Goal: Task Accomplishment & Management: Complete application form

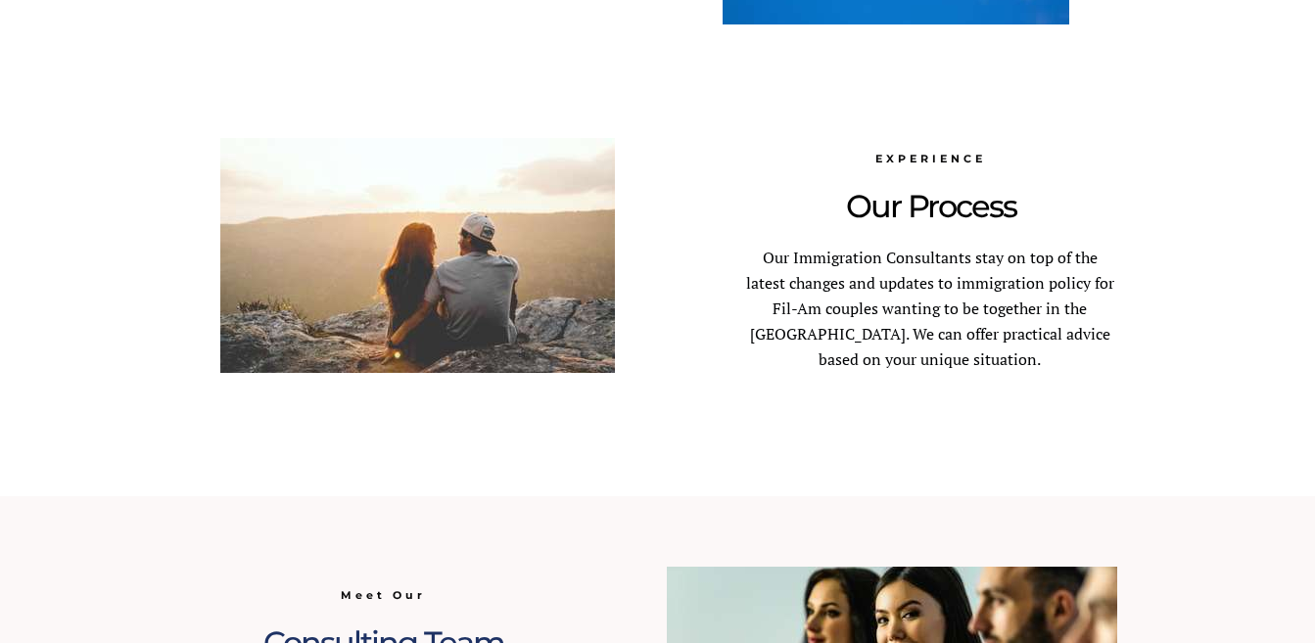
scroll to position [2154, 0]
